Goal: Find specific page/section: Find specific page/section

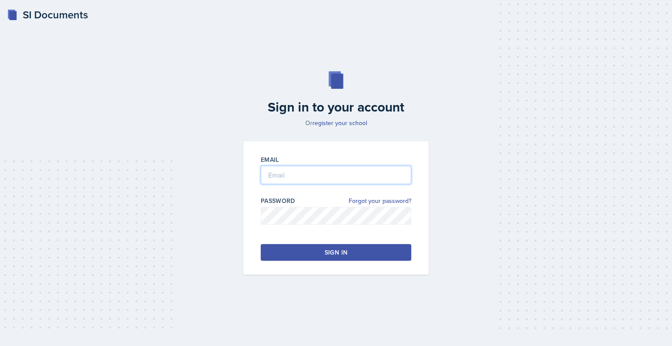
click at [287, 174] on input "email" at bounding box center [336, 175] width 151 height 18
type input "[EMAIL_ADDRESS][DOMAIN_NAME]"
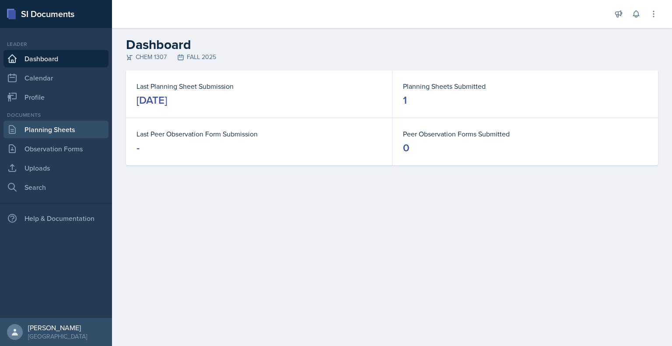
click at [65, 133] on link "Planning Sheets" at bounding box center [56, 130] width 105 height 18
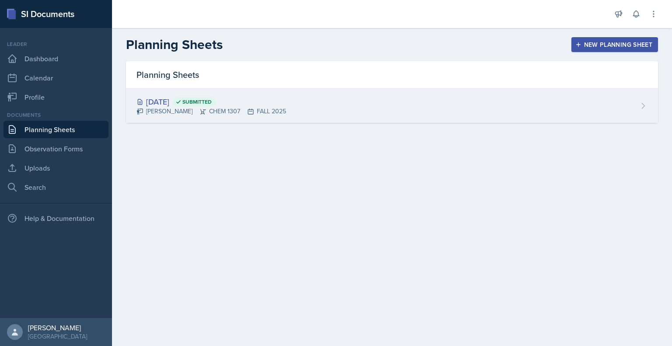
click at [165, 102] on div "[DATE] Submitted" at bounding box center [212, 102] width 150 height 12
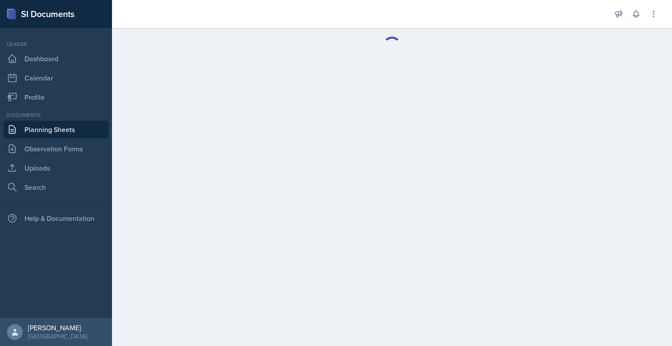
click at [165, 102] on main at bounding box center [392, 187] width 560 height 318
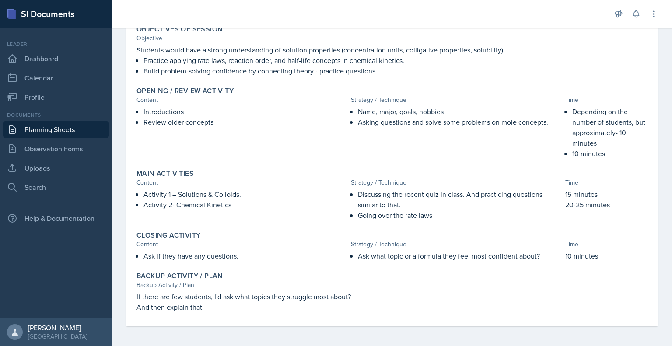
scroll to position [90, 0]
